Goal: Obtain resource: Download file/media

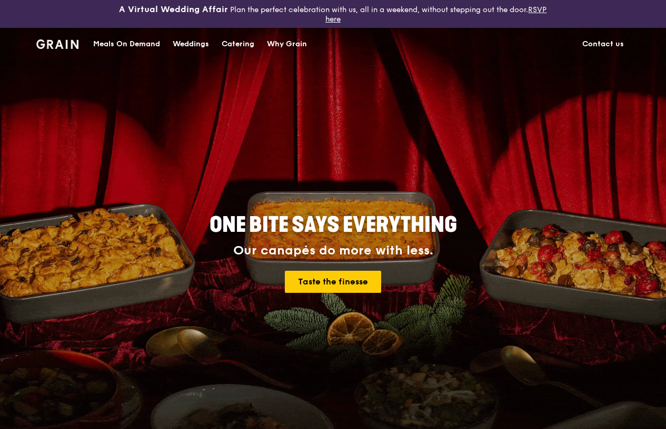
click at [153, 47] on div "Meals On Demand" at bounding box center [126, 44] width 67 height 32
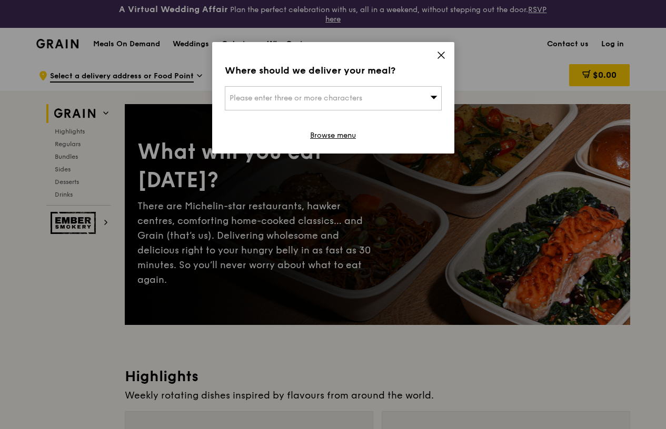
click at [441, 55] on icon at bounding box center [441, 55] width 6 height 6
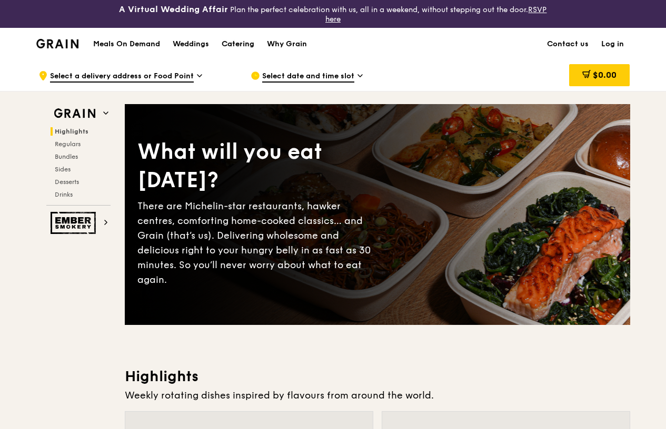
click at [245, 43] on div "Catering" at bounding box center [238, 44] width 33 height 32
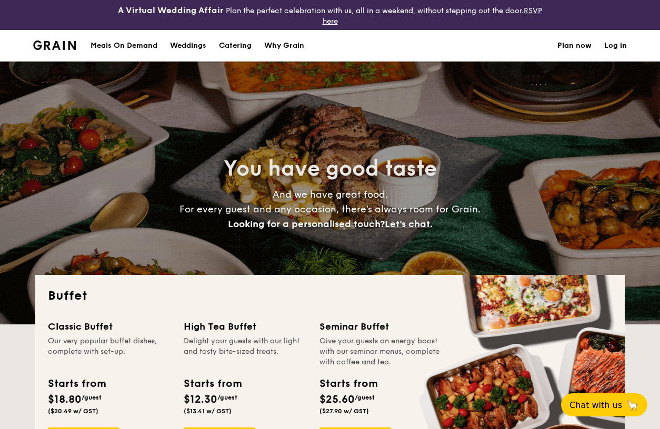
select select
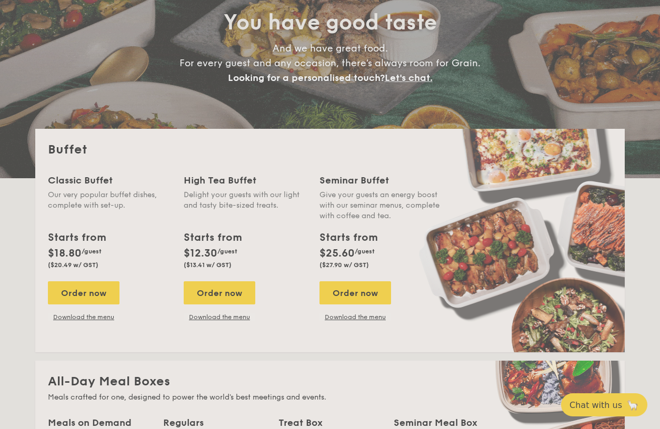
scroll to position [158, 0]
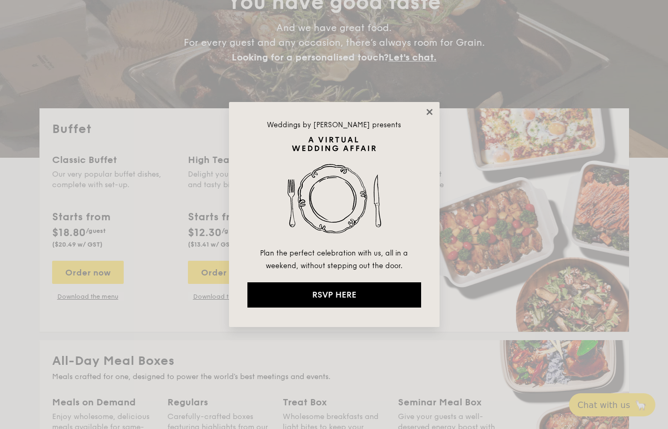
click at [429, 115] on icon at bounding box center [429, 111] width 9 height 9
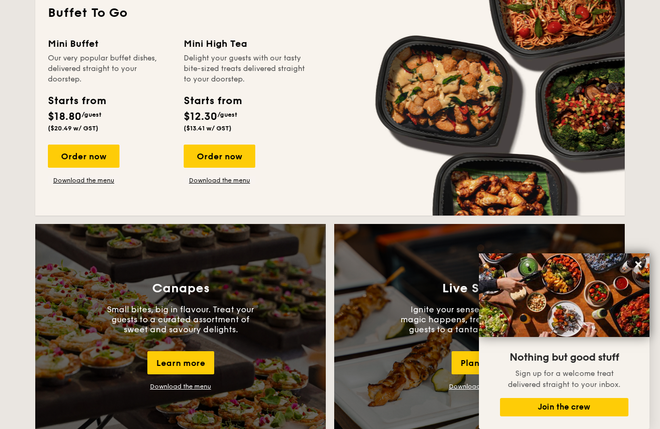
scroll to position [895, 0]
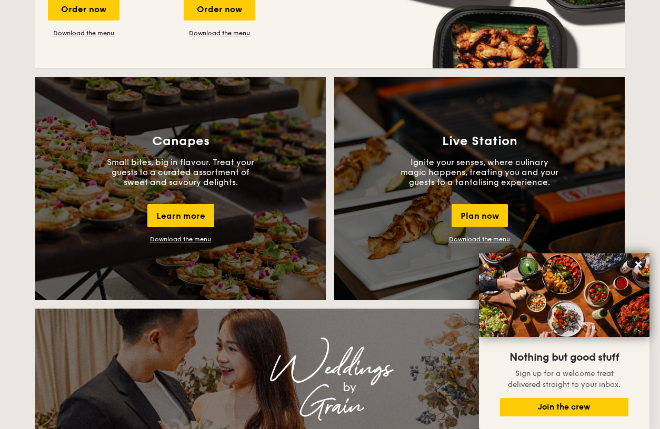
click at [477, 239] on link "Download the menu" at bounding box center [479, 239] width 61 height 7
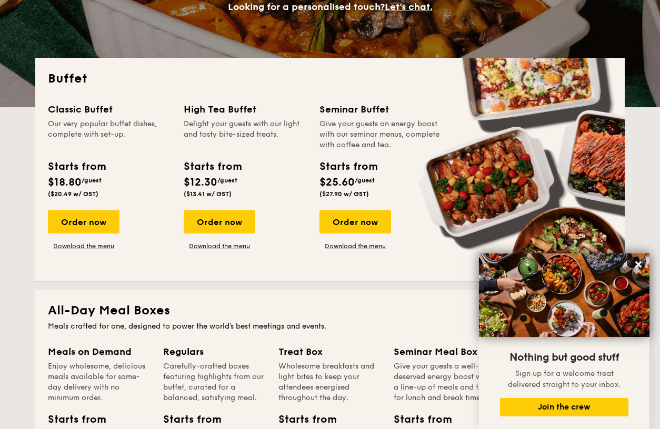
scroll to position [211, 0]
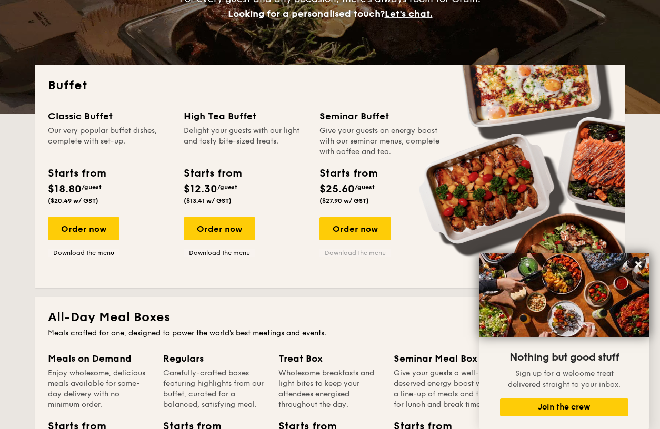
click at [363, 255] on link "Download the menu" at bounding box center [355, 253] width 72 height 8
click at [86, 253] on link "Download the menu" at bounding box center [84, 253] width 72 height 8
